Goal: Information Seeking & Learning: Find specific page/section

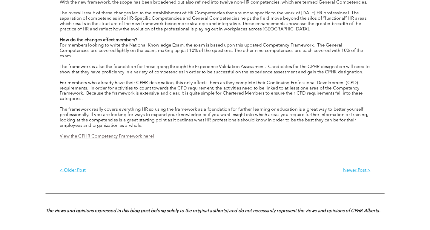
scroll to position [958, 0]
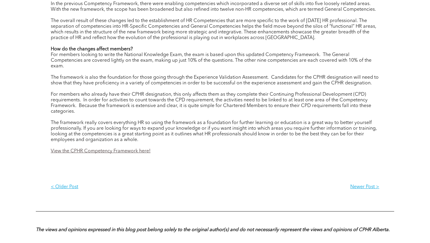
click at [124, 152] on link "View the CPHR Competency Framework here!" at bounding box center [101, 151] width 100 height 5
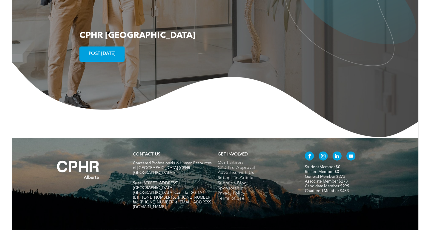
scroll to position [1087, 0]
